Goal: Information Seeking & Learning: Understand process/instructions

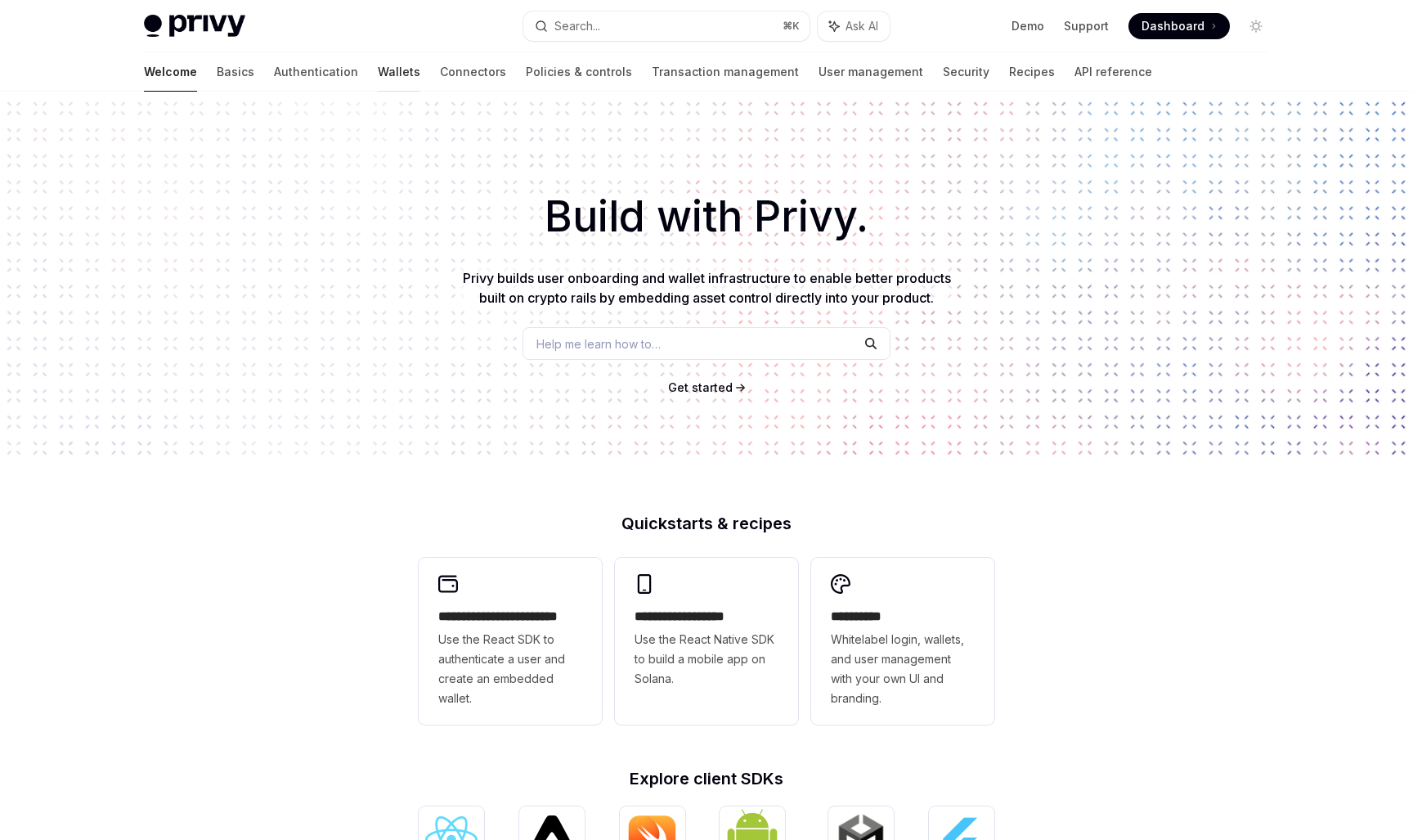
click at [378, 66] on link "Wallets" at bounding box center [398, 72] width 42 height 40
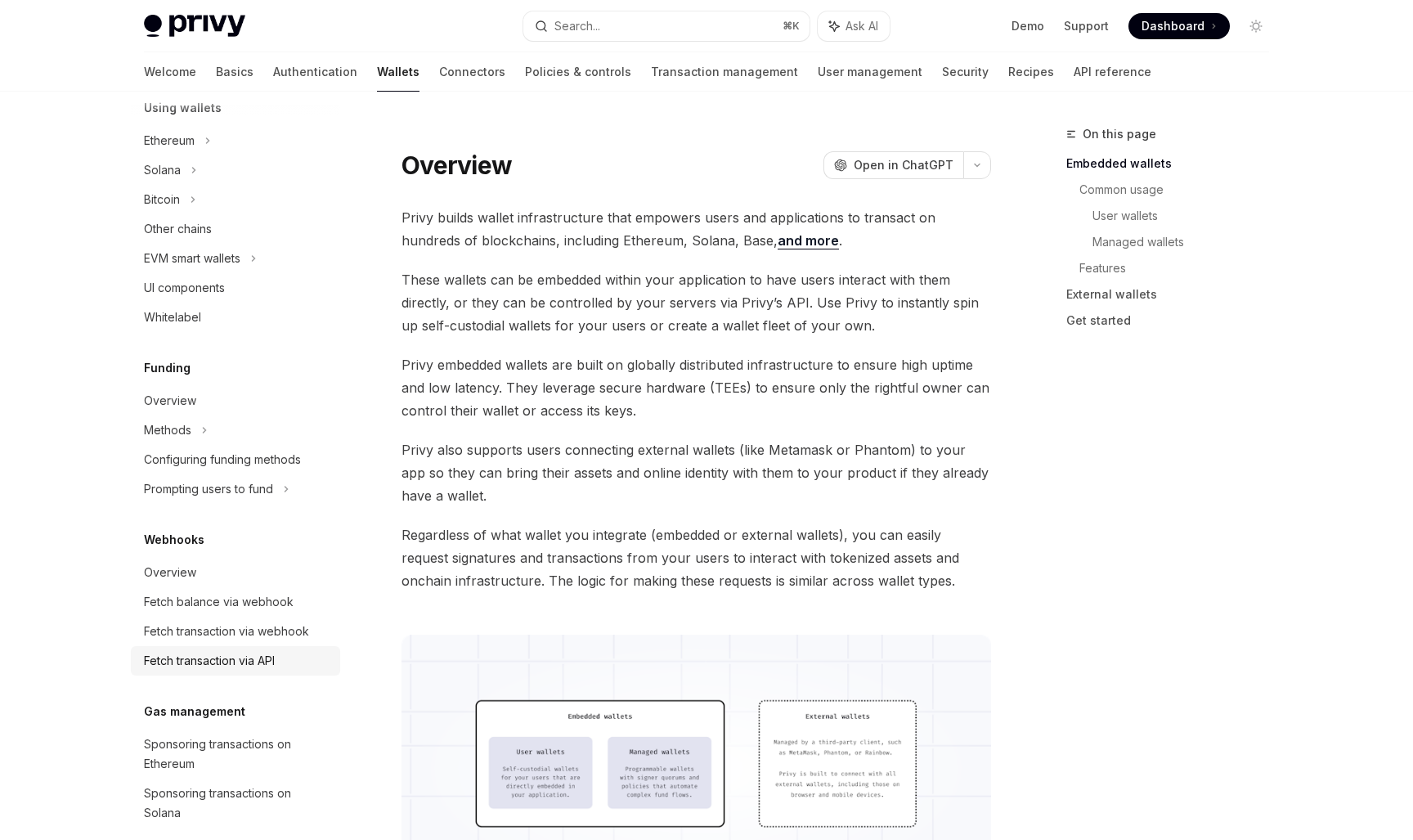
scroll to position [369, 0]
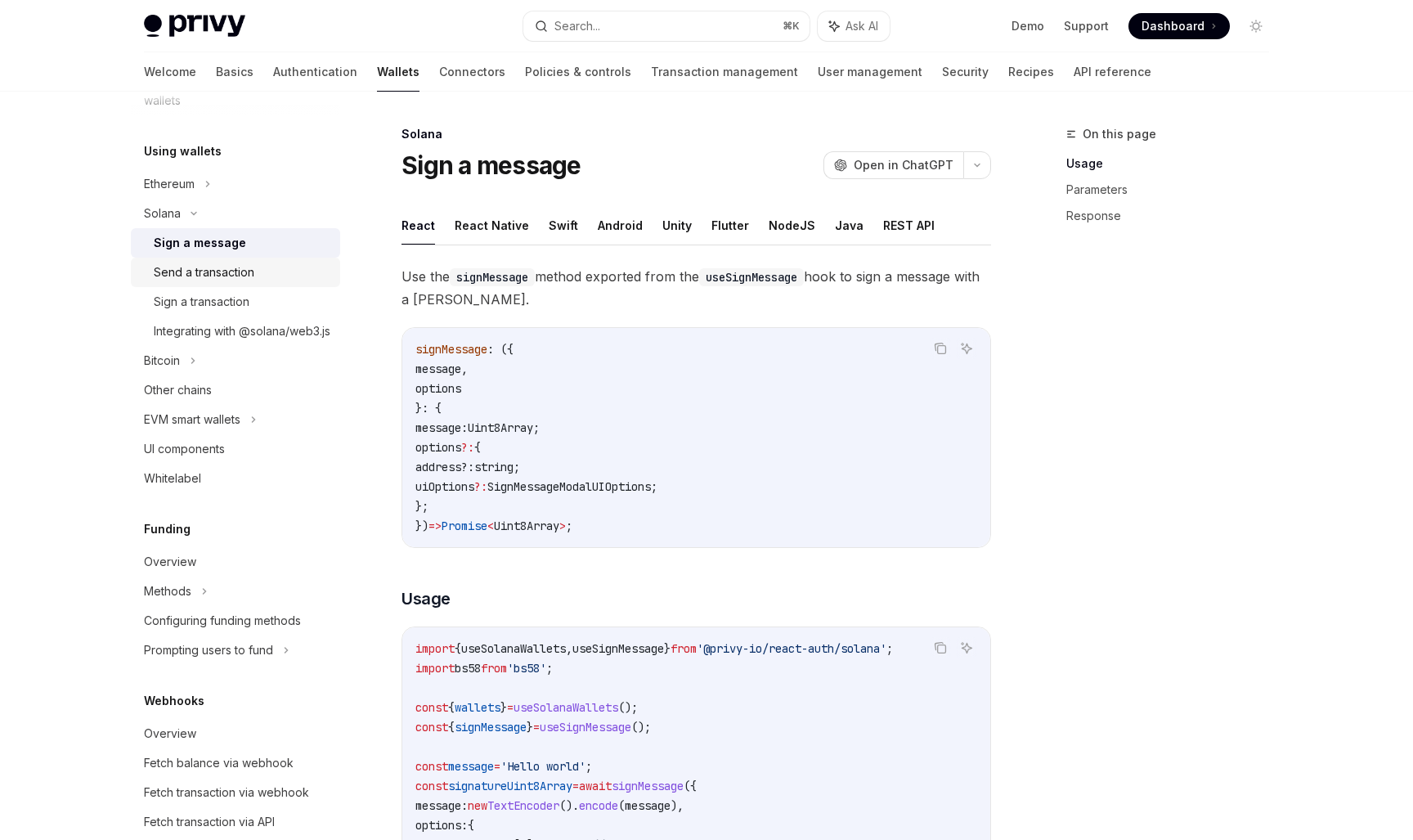
click at [222, 263] on div "Send a transaction" at bounding box center [204, 272] width 101 height 20
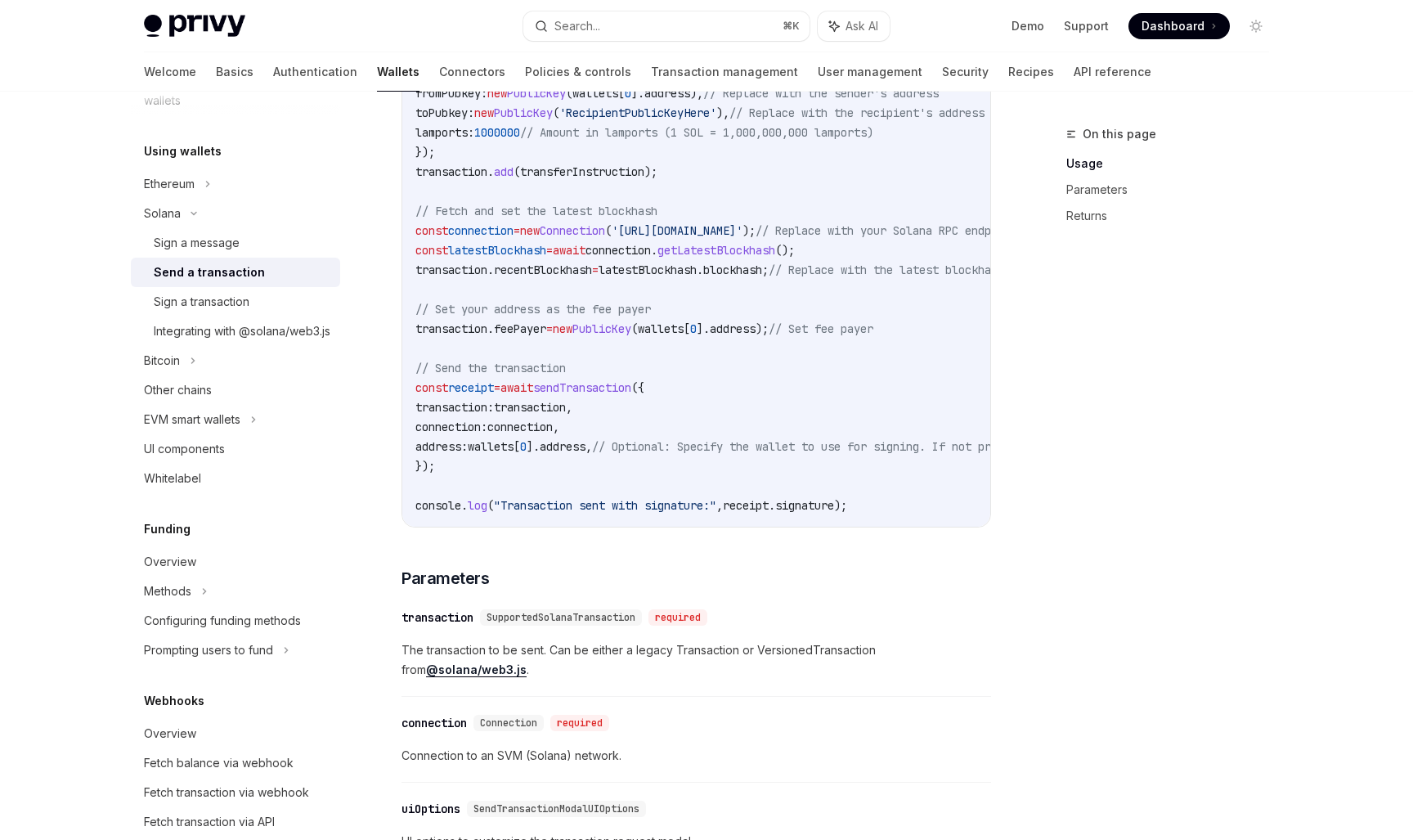
scroll to position [869, 0]
click at [267, 240] on div "Sign a message" at bounding box center [242, 242] width 176 height 20
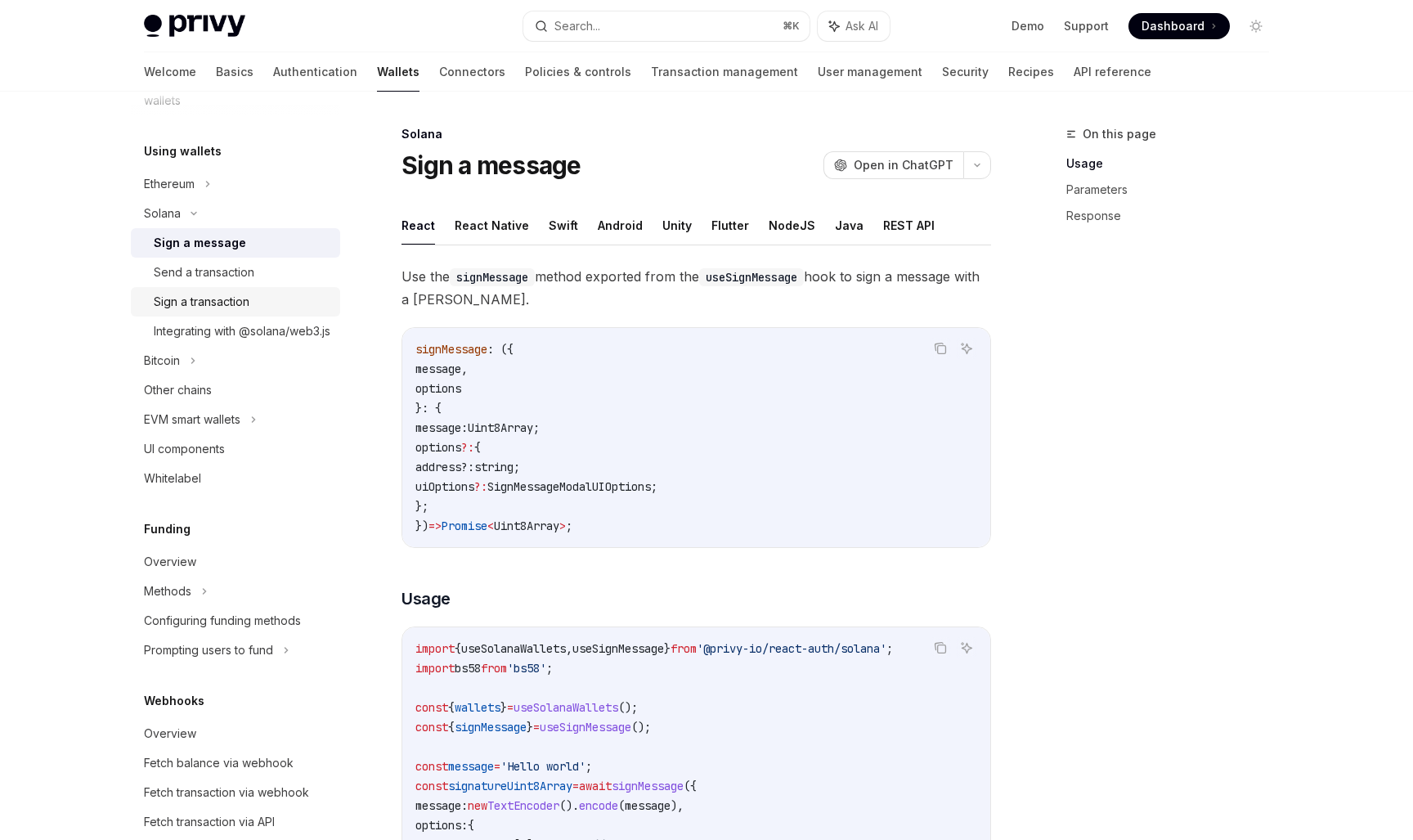
click at [229, 297] on div "Sign a transaction" at bounding box center [201, 301] width 95 height 20
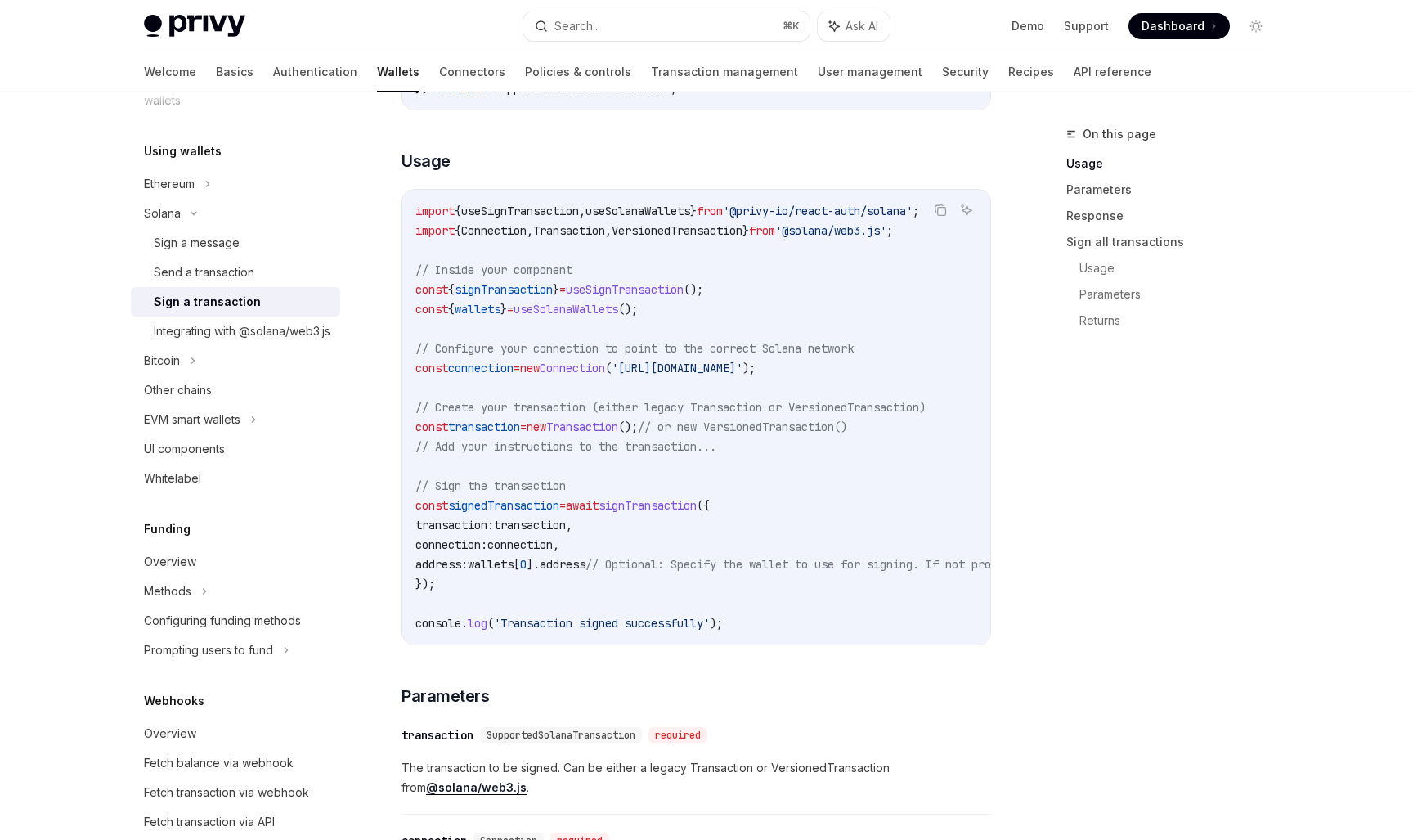
scroll to position [440, 0]
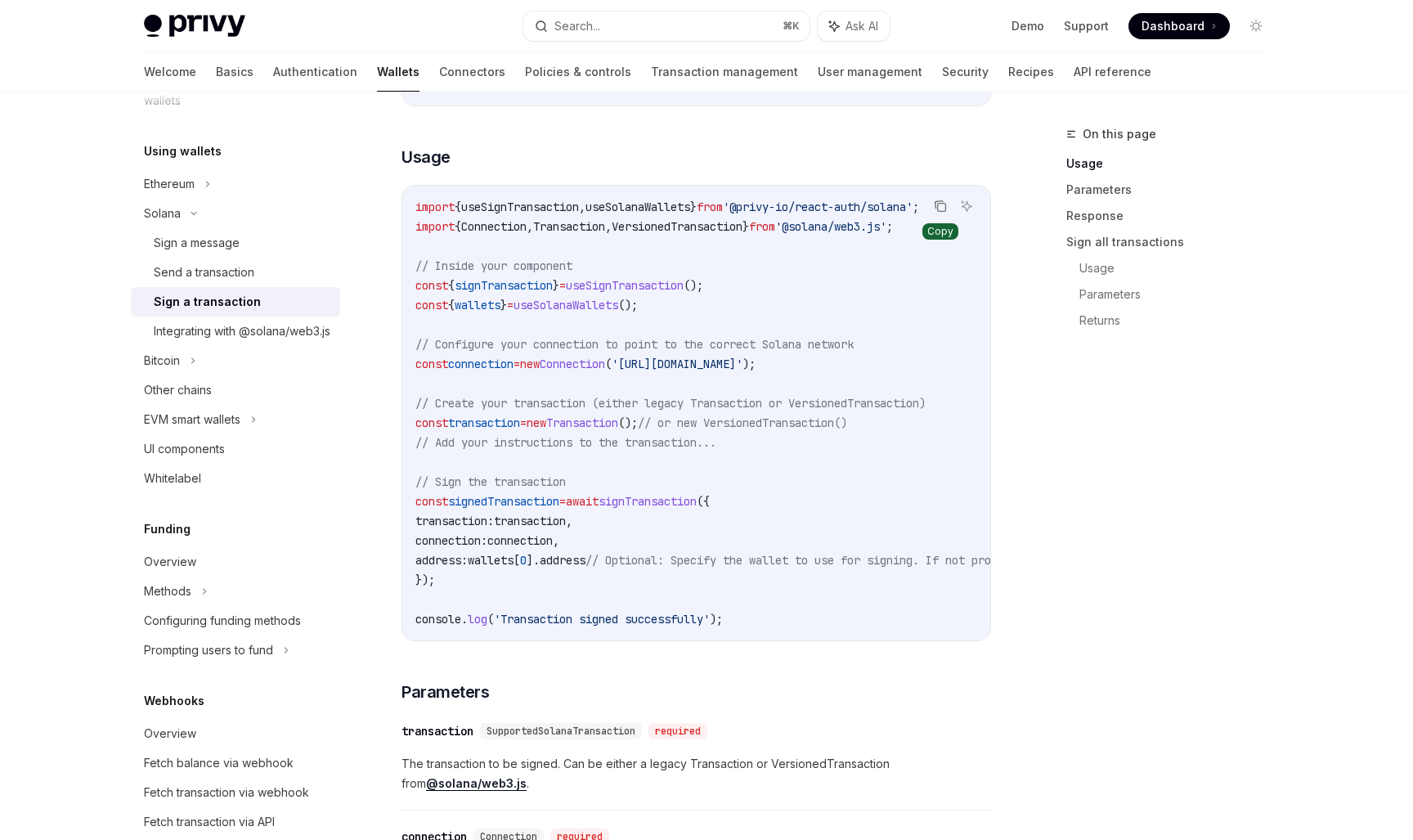
click at [932, 208] on button "Copy the contents from the code block" at bounding box center [940, 205] width 22 height 21
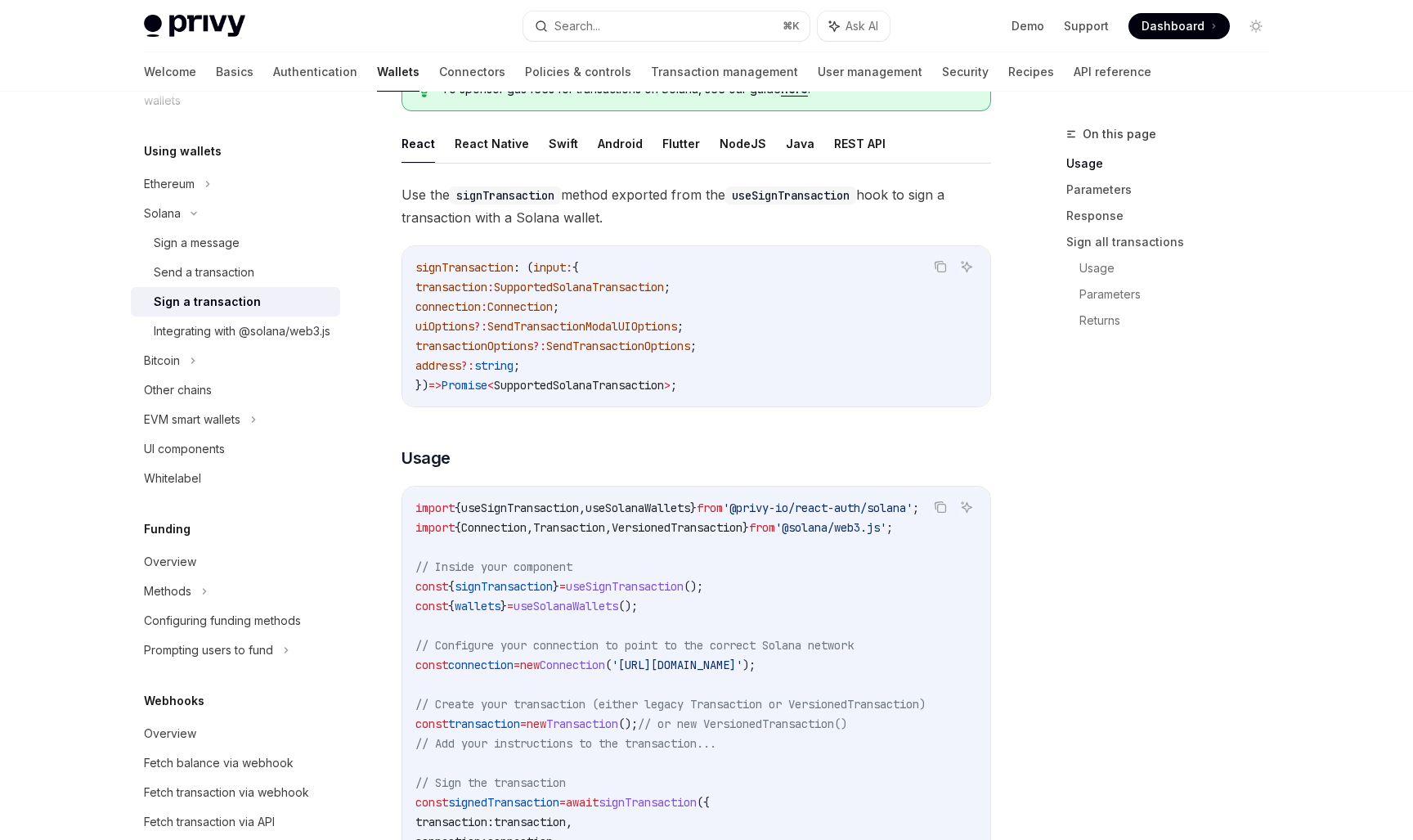
scroll to position [0, 0]
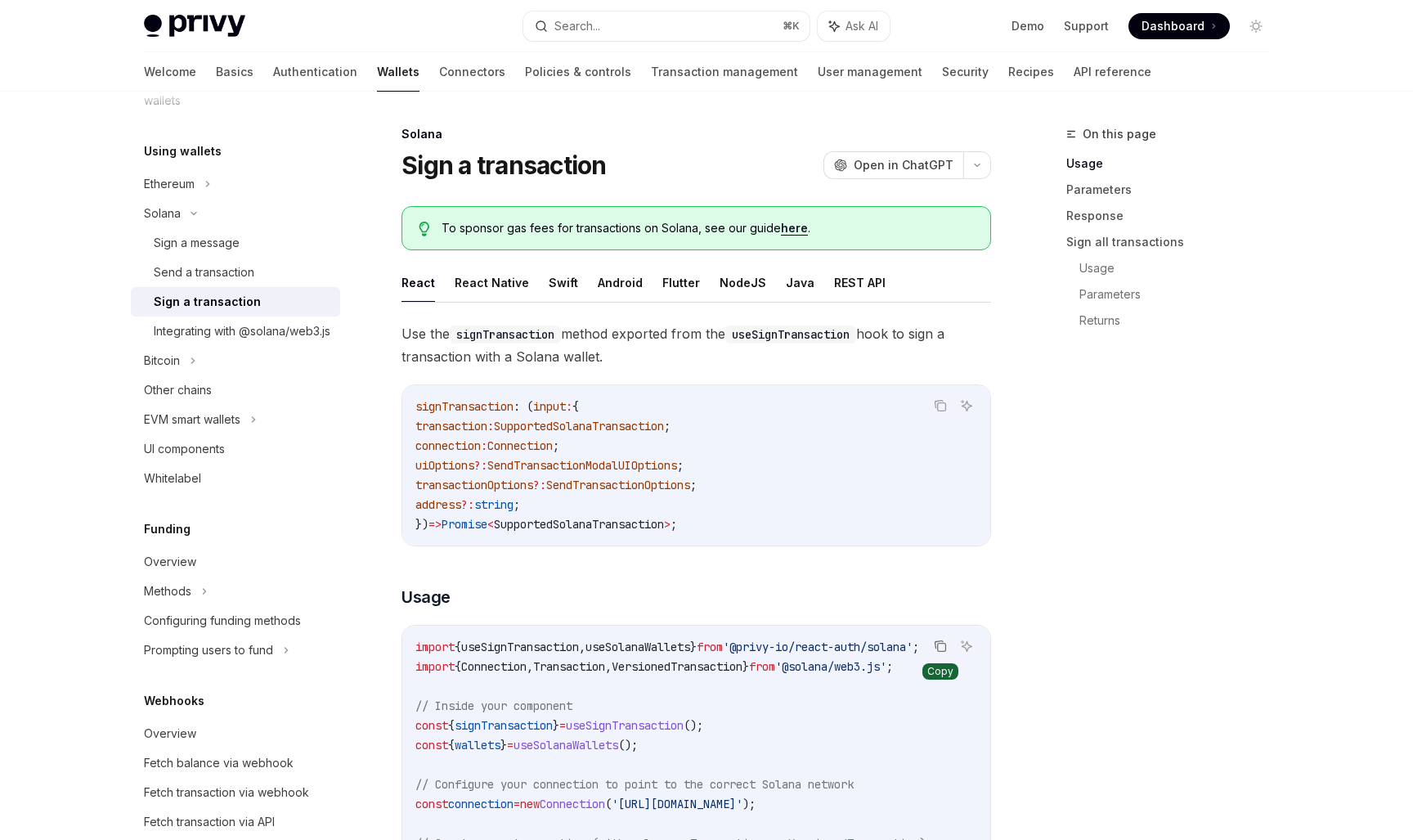
click at [938, 655] on button "Copy the contents from the code block" at bounding box center [940, 646] width 22 height 21
click at [241, 271] on div "Send a transaction" at bounding box center [204, 272] width 101 height 20
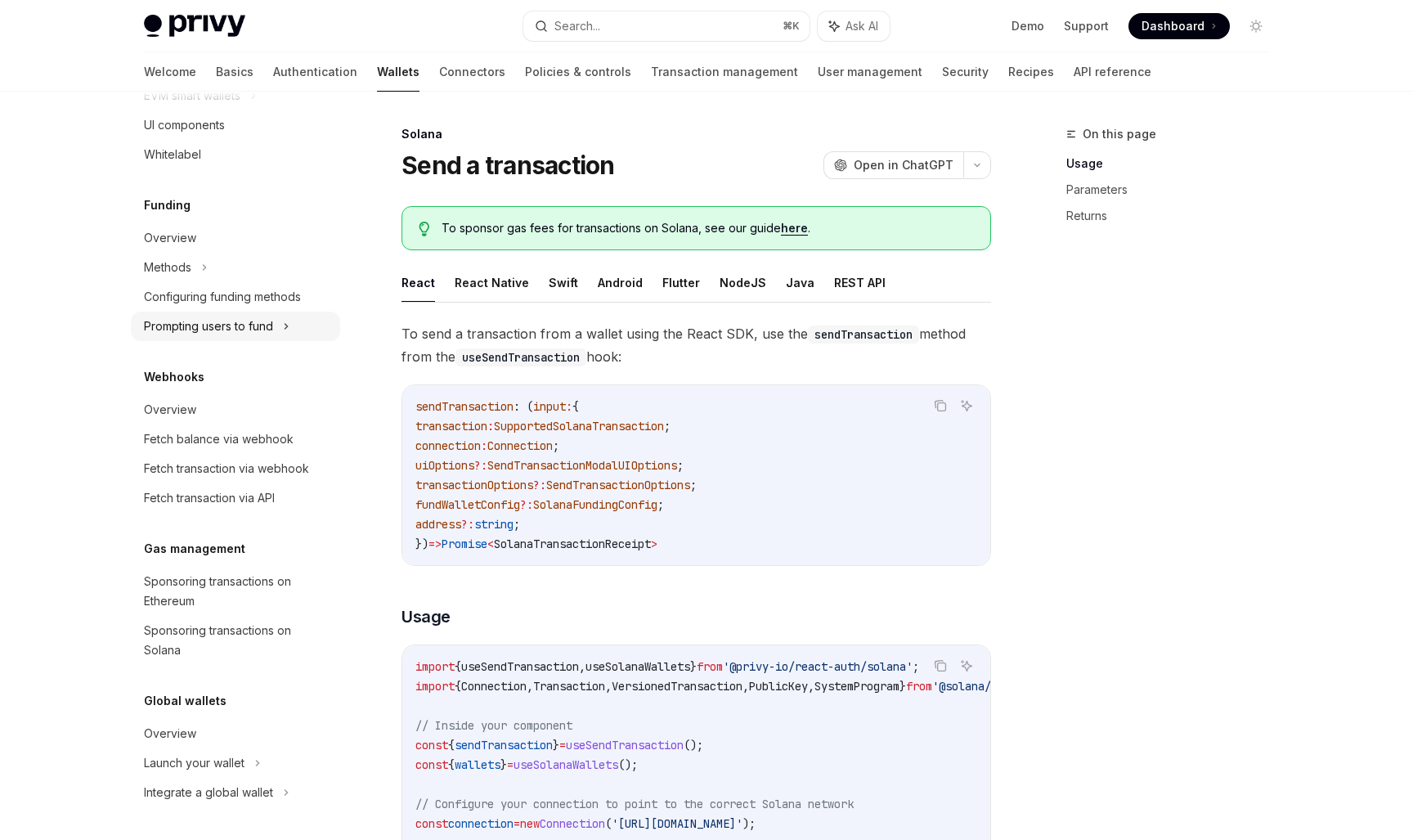
scroll to position [712, 0]
click at [251, 438] on div "Fetch balance via webhook" at bounding box center [218, 438] width 150 height 20
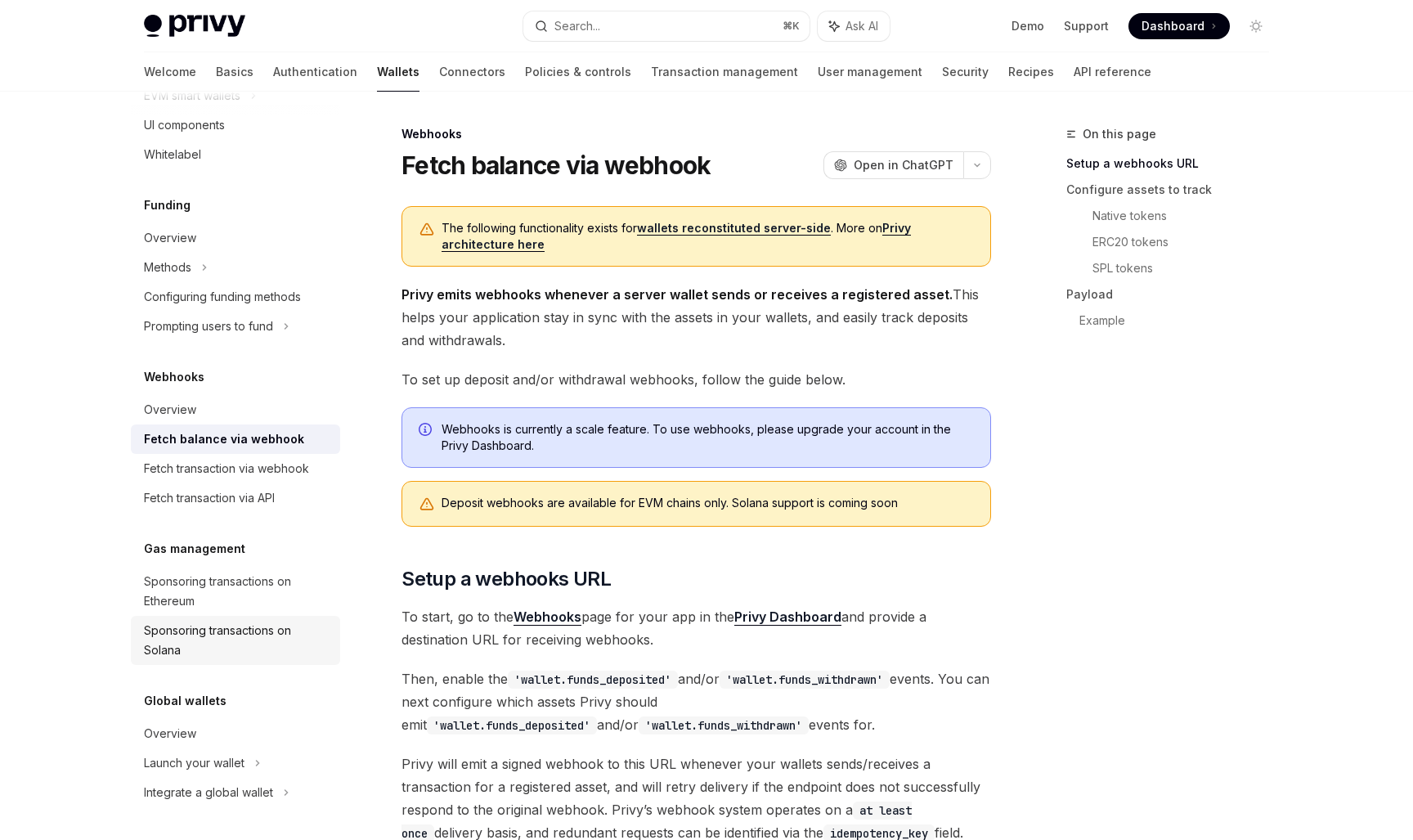
click at [169, 621] on div "Sponsoring transactions on Solana" at bounding box center [237, 641] width 187 height 40
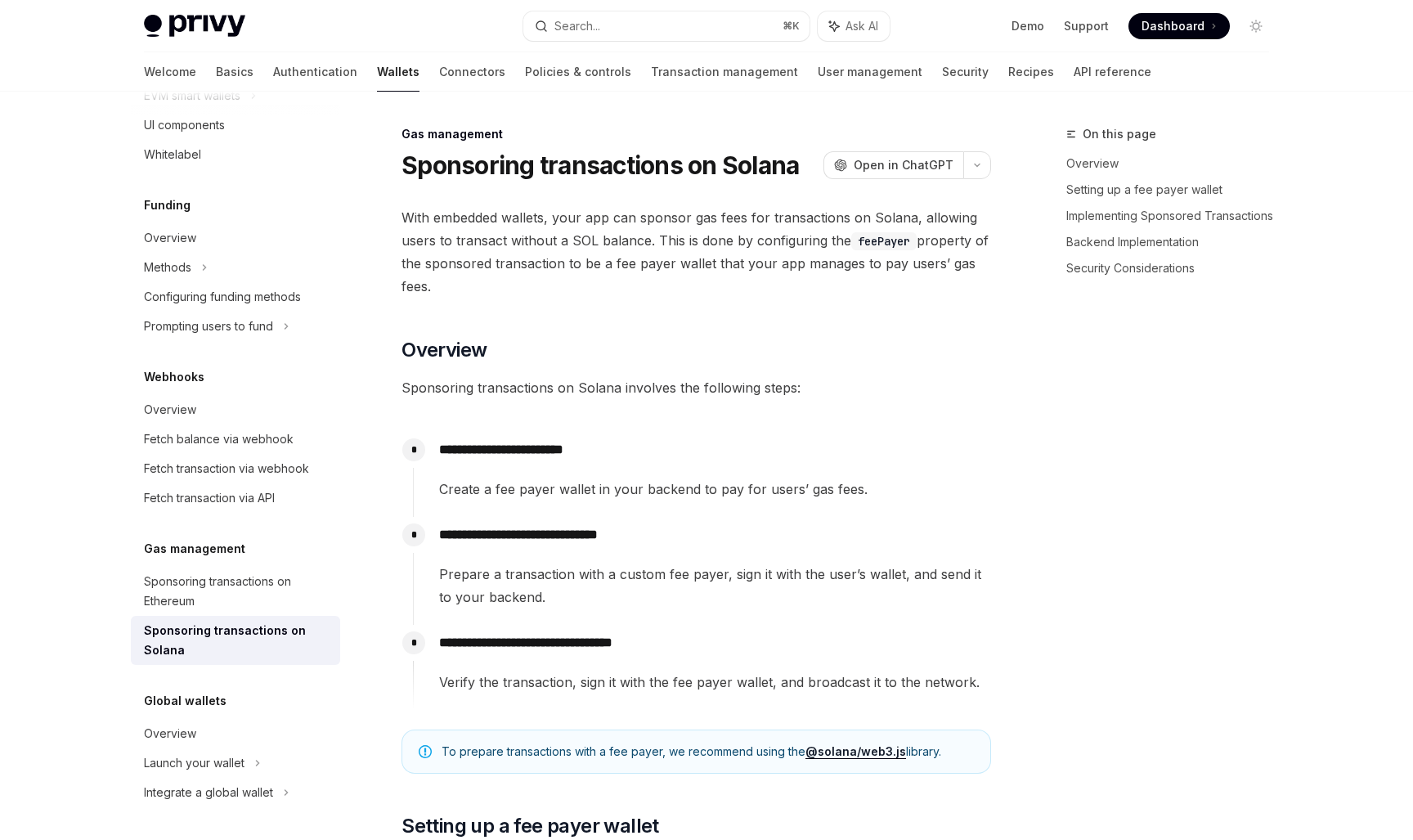
type textarea "*"
